Goal: Information Seeking & Learning: Learn about a topic

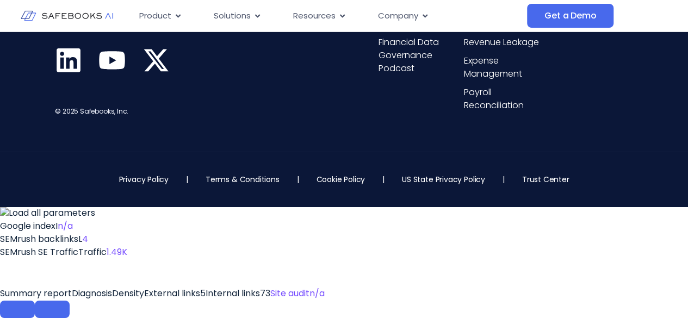
scroll to position [6687, 0]
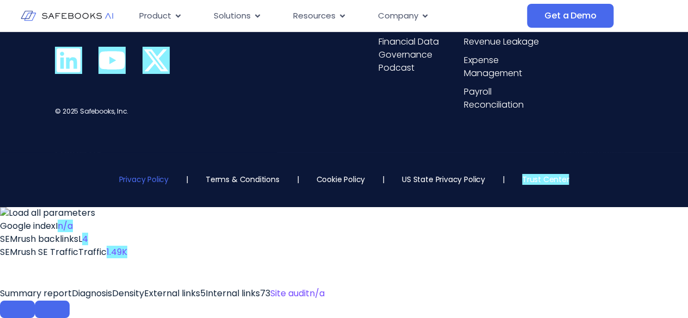
scroll to position [6740, 0]
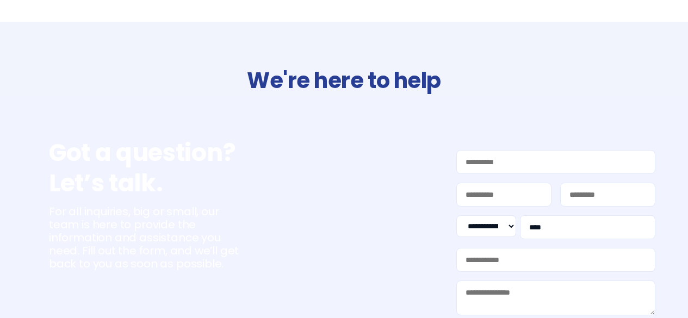
select select "**"
